Goal: Task Accomplishment & Management: Manage account settings

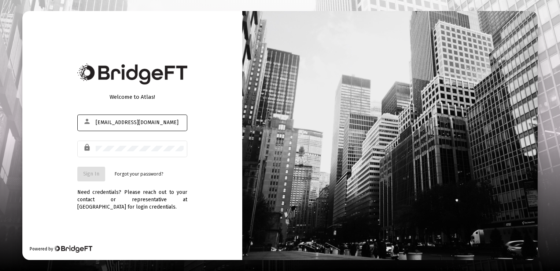
type input "[EMAIL_ADDRESS][DOMAIN_NAME]"
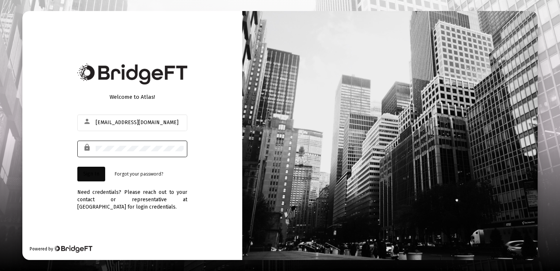
click at [88, 178] on button "Sign In" at bounding box center [91, 173] width 28 height 15
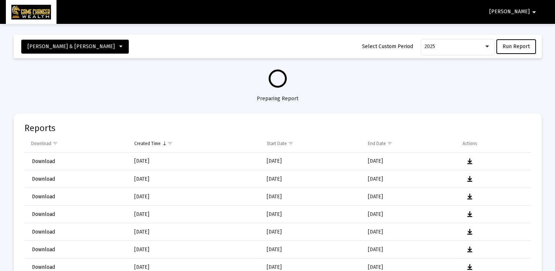
select select "View all"
